Goal: Information Seeking & Learning: Learn about a topic

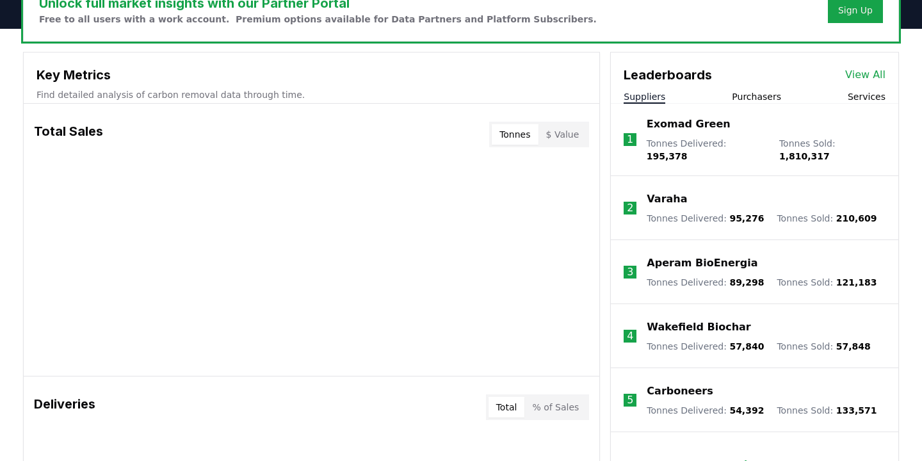
scroll to position [359, 0]
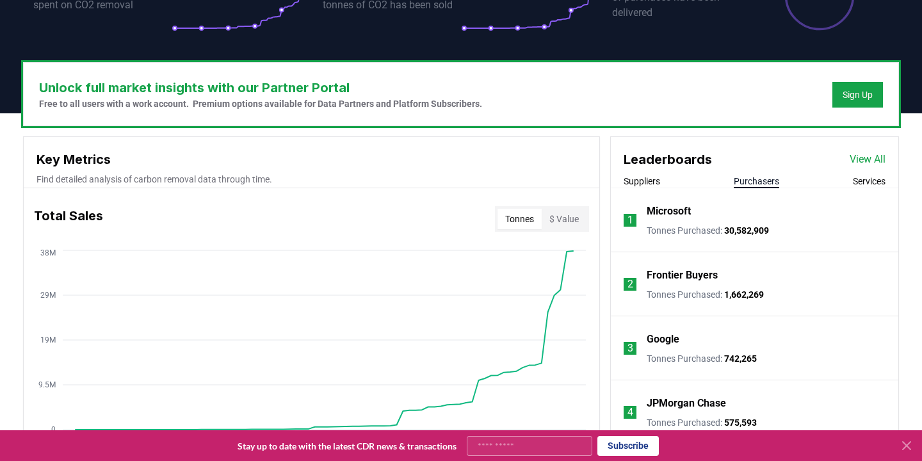
click at [742, 175] on button "Purchasers" at bounding box center [756, 181] width 45 height 13
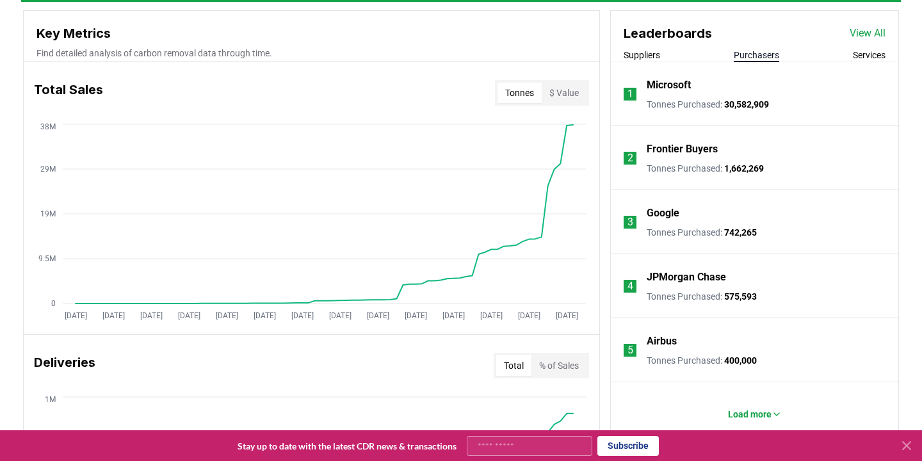
scroll to position [488, 0]
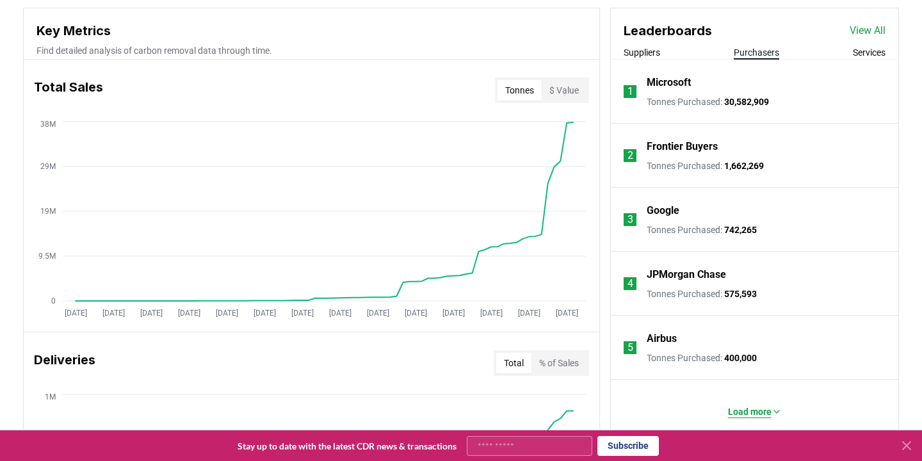
click at [750, 405] on p "Load more" at bounding box center [750, 411] width 44 height 13
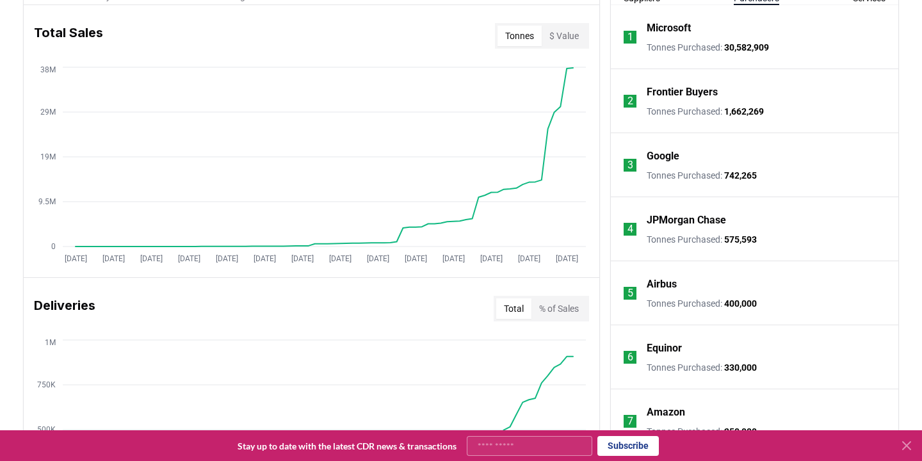
scroll to position [533, 0]
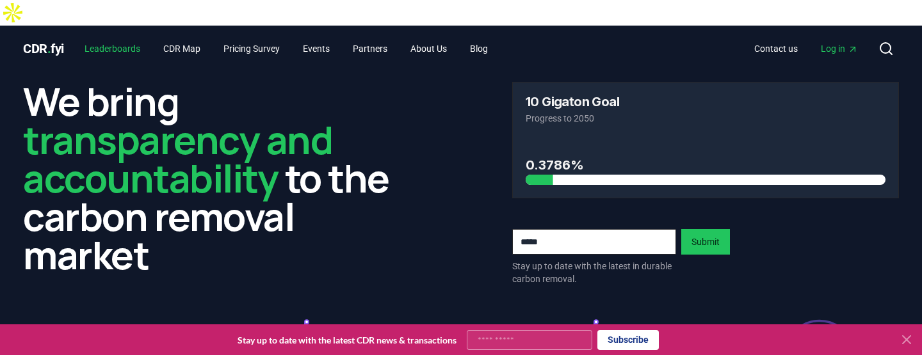
click at [117, 37] on link "Leaderboards" at bounding box center [112, 48] width 76 height 23
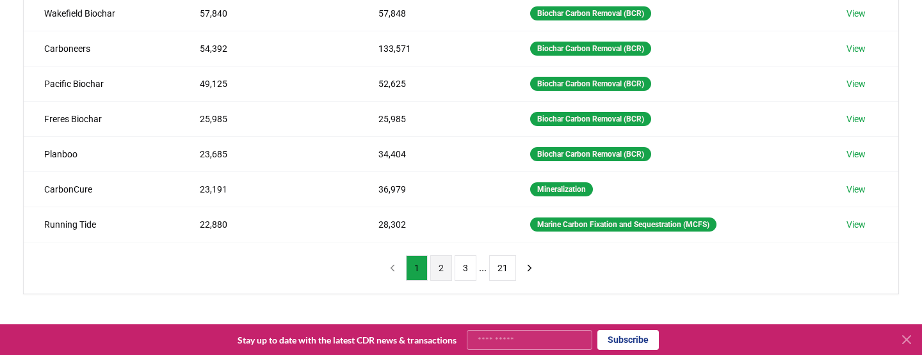
scroll to position [343, 0]
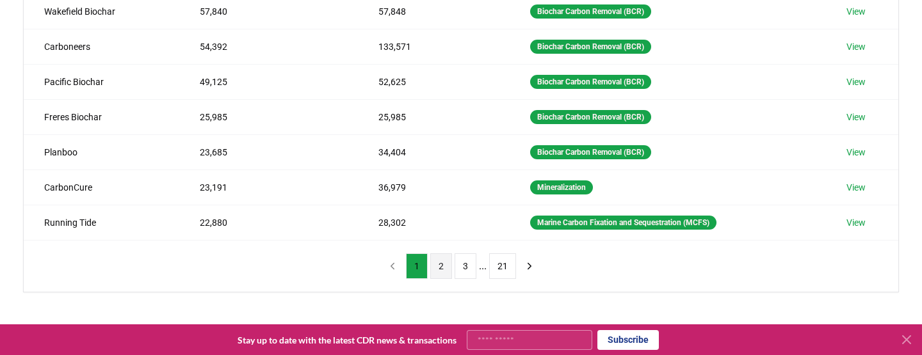
click at [434, 253] on button "2" at bounding box center [441, 266] width 22 height 26
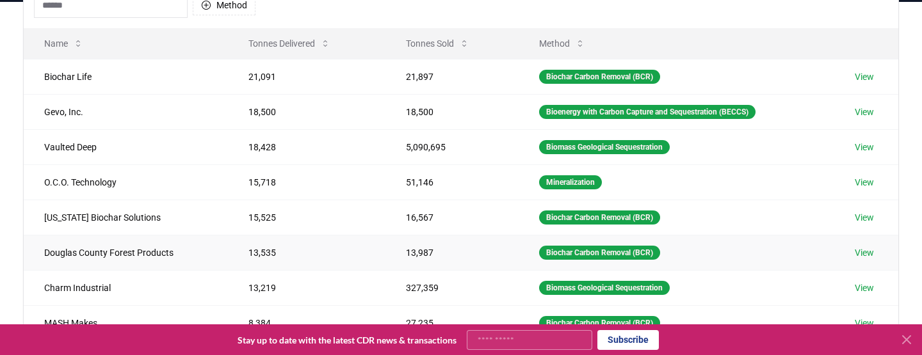
scroll to position [173, 0]
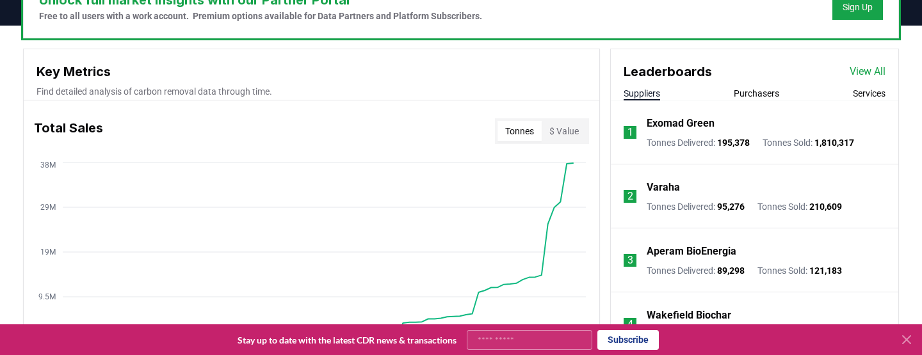
scroll to position [590, 0]
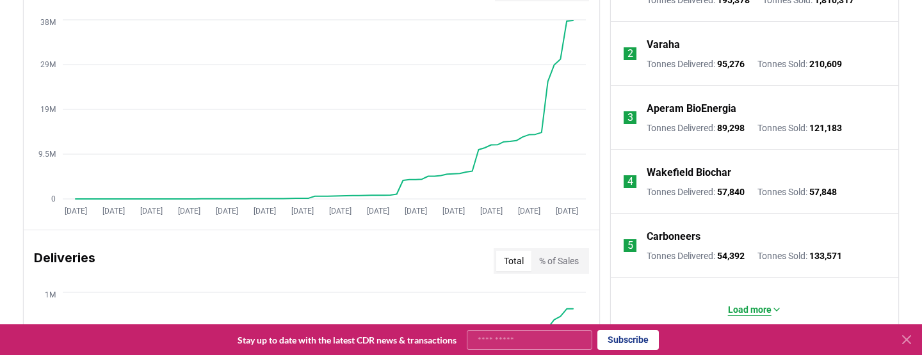
click at [747, 303] on p "Load more" at bounding box center [750, 309] width 44 height 13
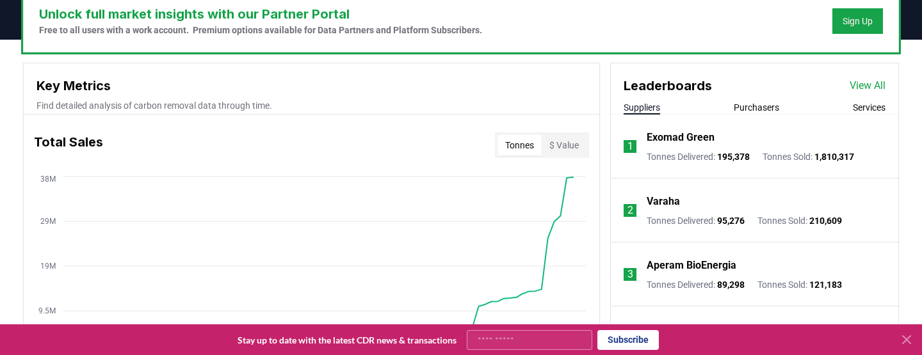
scroll to position [0, 0]
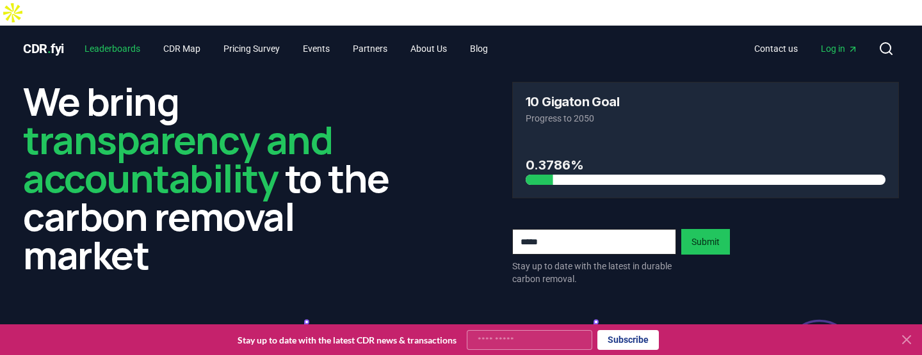
click at [110, 37] on link "Leaderboards" at bounding box center [112, 48] width 76 height 23
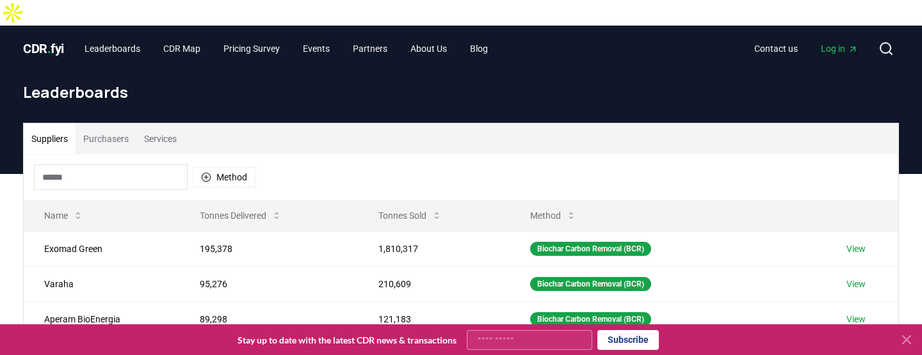
click at [105, 164] on input at bounding box center [111, 177] width 154 height 26
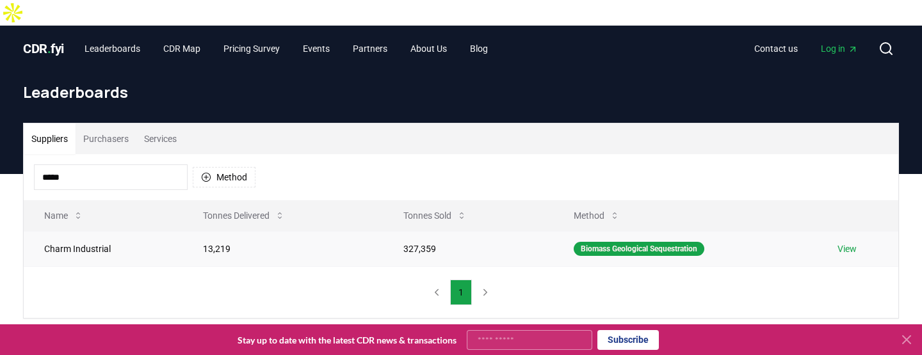
type input "*****"
click at [84, 231] on td "Charm Industrial" at bounding box center [103, 248] width 159 height 35
click at [840, 231] on td "View" at bounding box center [857, 248] width 81 height 35
click at [849, 243] on link "View" at bounding box center [846, 249] width 19 height 13
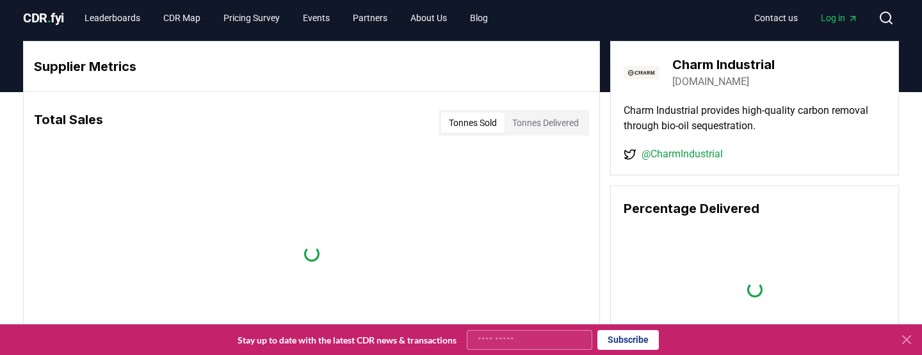
scroll to position [6, 0]
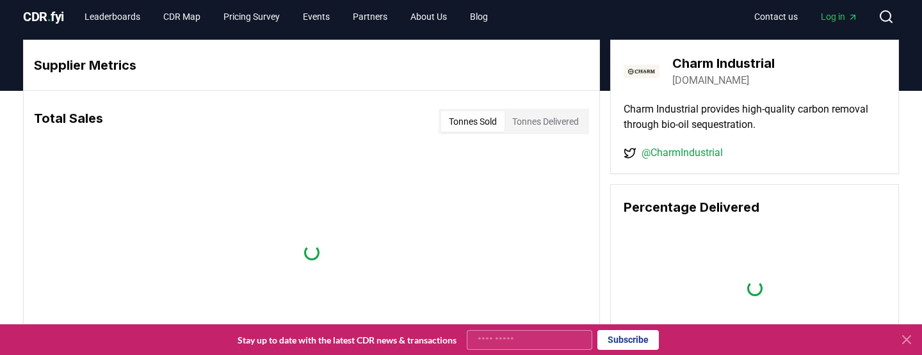
click at [543, 116] on button "Tonnes Delivered" at bounding box center [545, 121] width 82 height 20
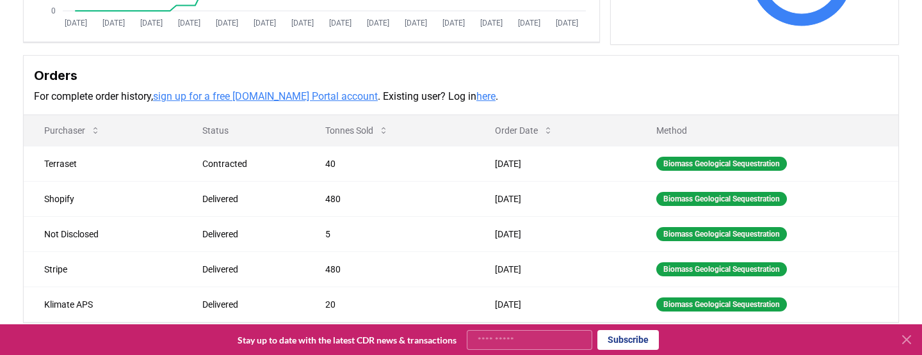
scroll to position [349, 0]
